Goal: Transaction & Acquisition: Obtain resource

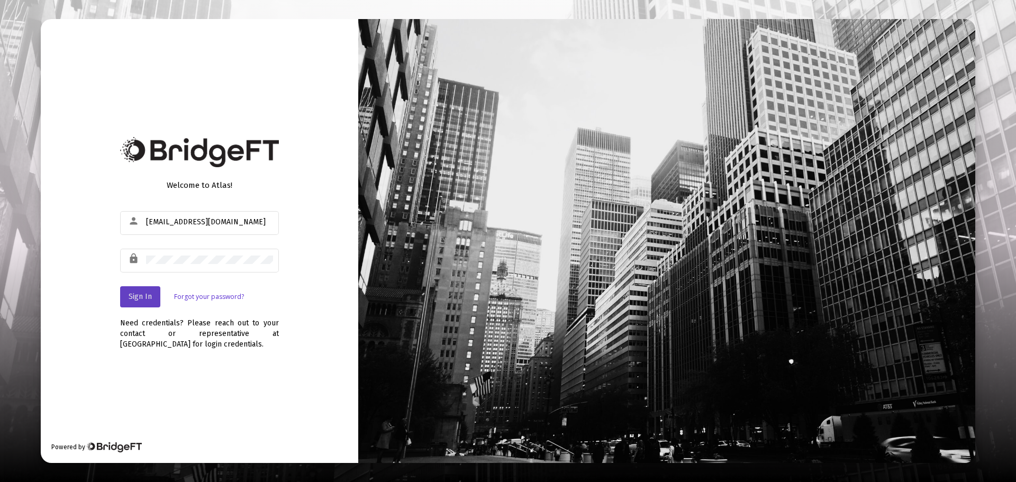
click at [138, 292] on span "Sign In" at bounding box center [140, 296] width 23 height 9
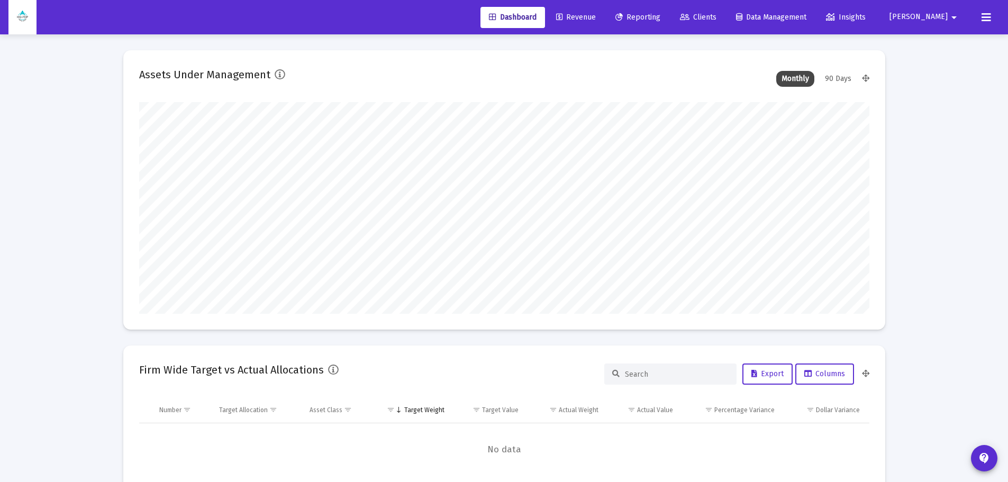
scroll to position [212, 730]
type input "[DATE]"
type input "[EMAIL_ADDRESS][DOMAIN_NAME]"
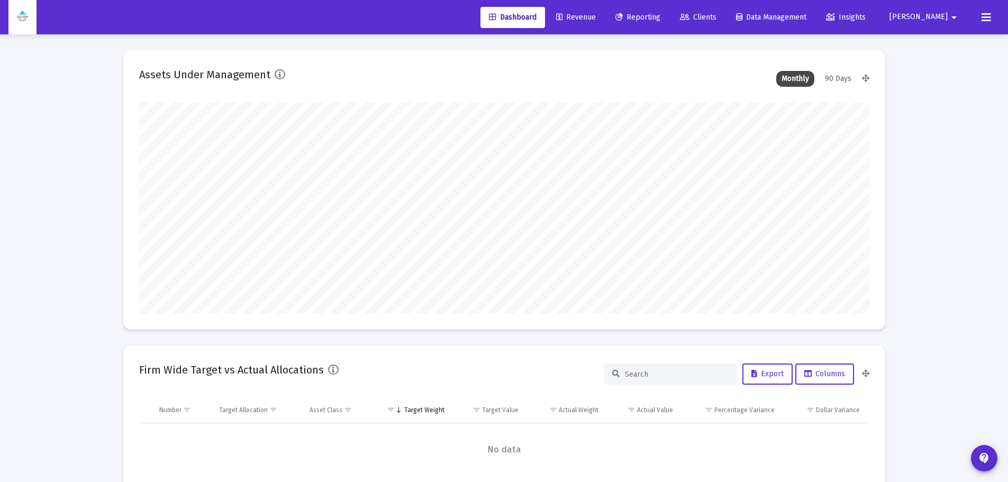
click at [661, 14] on span "Reporting" at bounding box center [638, 17] width 45 height 9
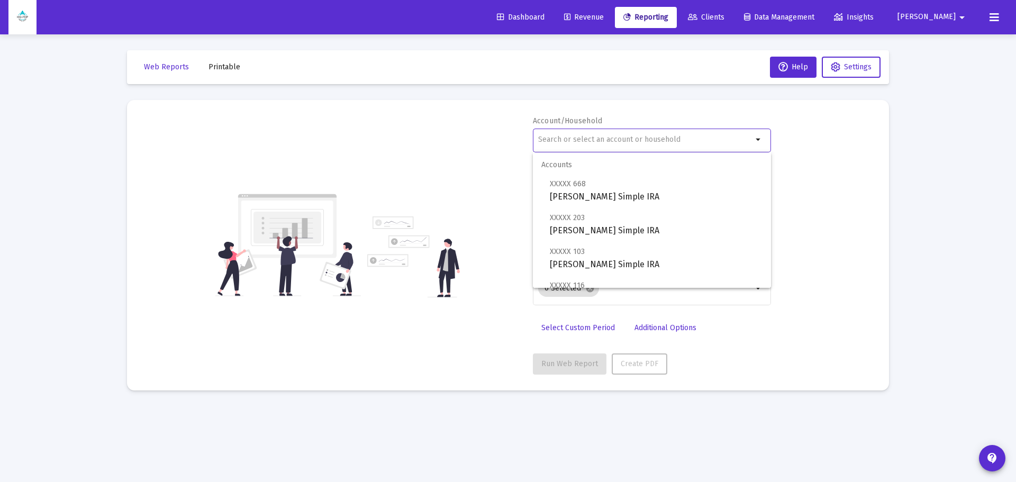
click at [580, 142] on input "text" at bounding box center [645, 139] width 214 height 8
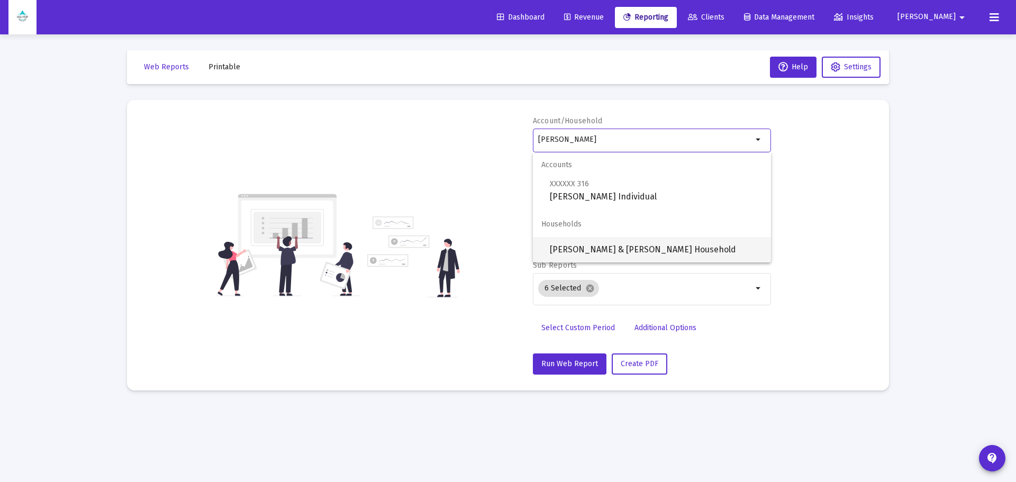
click at [642, 245] on span "[PERSON_NAME] & [PERSON_NAME] Household" at bounding box center [656, 249] width 213 height 25
type input "[PERSON_NAME] & [PERSON_NAME] Household"
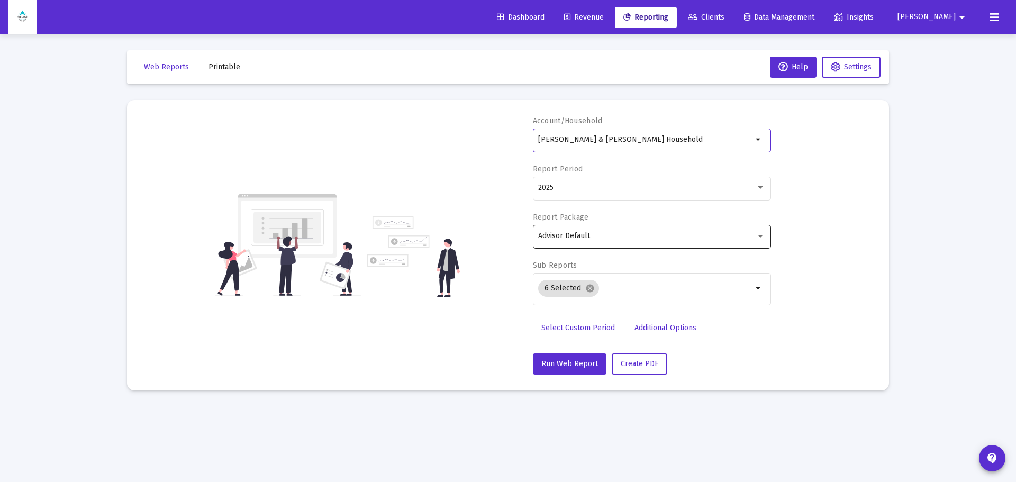
click at [596, 237] on div "Advisor Default" at bounding box center [647, 236] width 218 height 8
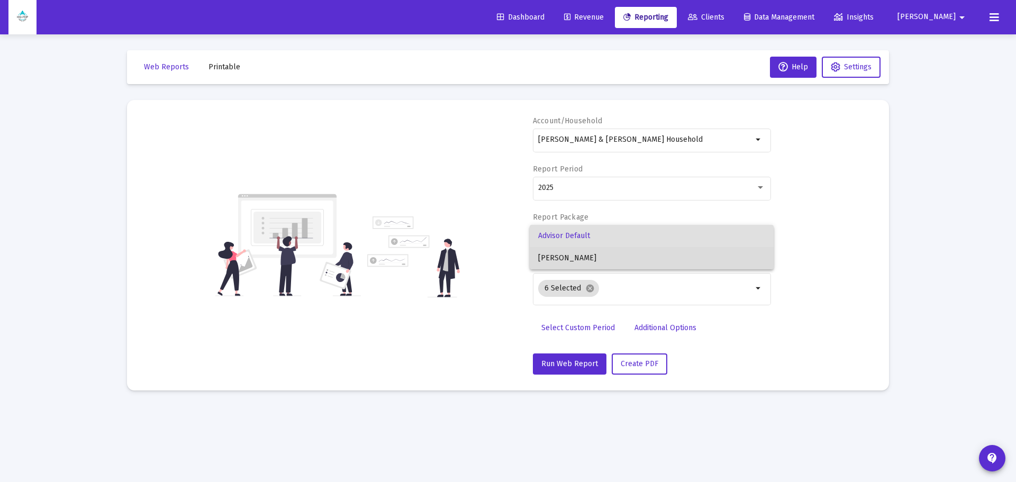
click at [582, 255] on span "[PERSON_NAME]" at bounding box center [651, 258] width 227 height 22
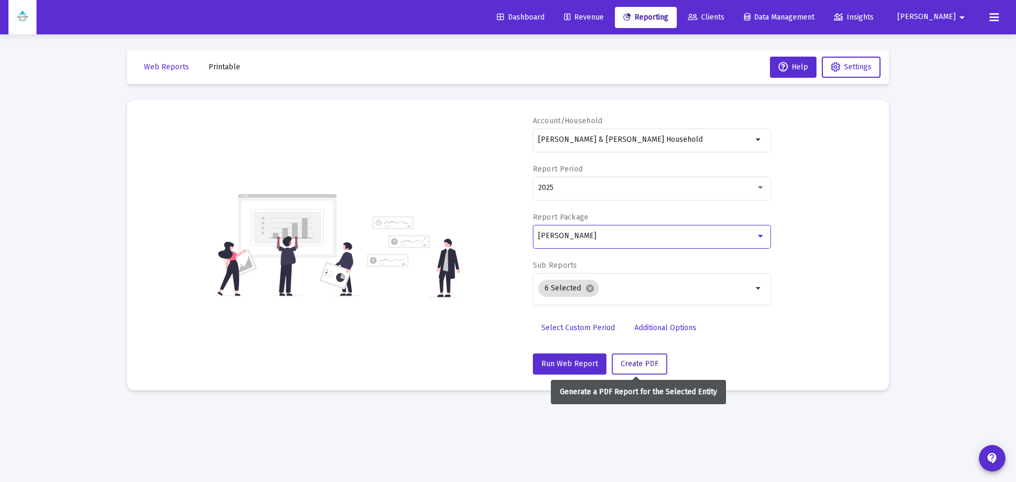
click at [623, 357] on button "Create PDF" at bounding box center [640, 364] width 56 height 21
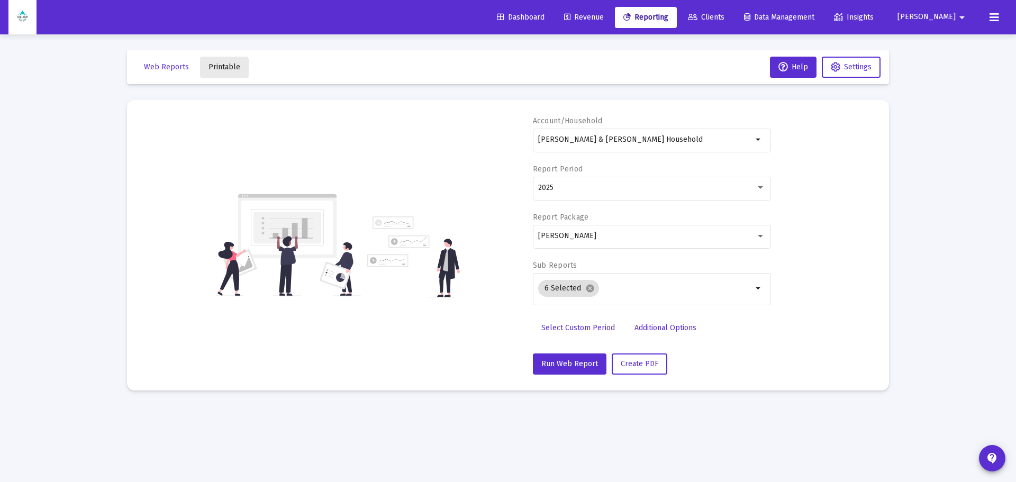
click at [221, 68] on span "Printable" at bounding box center [225, 66] width 32 height 9
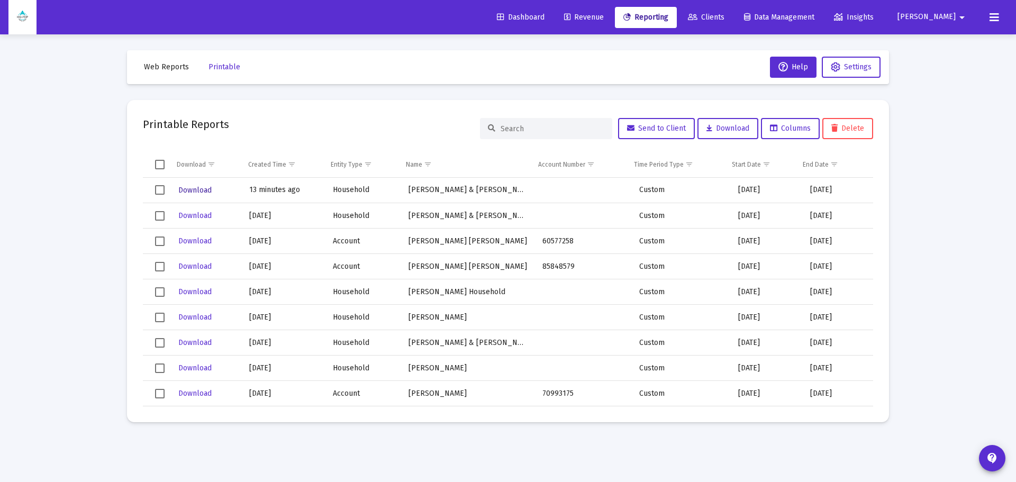
click at [197, 192] on span "Download" at bounding box center [194, 190] width 33 height 9
